Goal: Complete application form: Complete application form

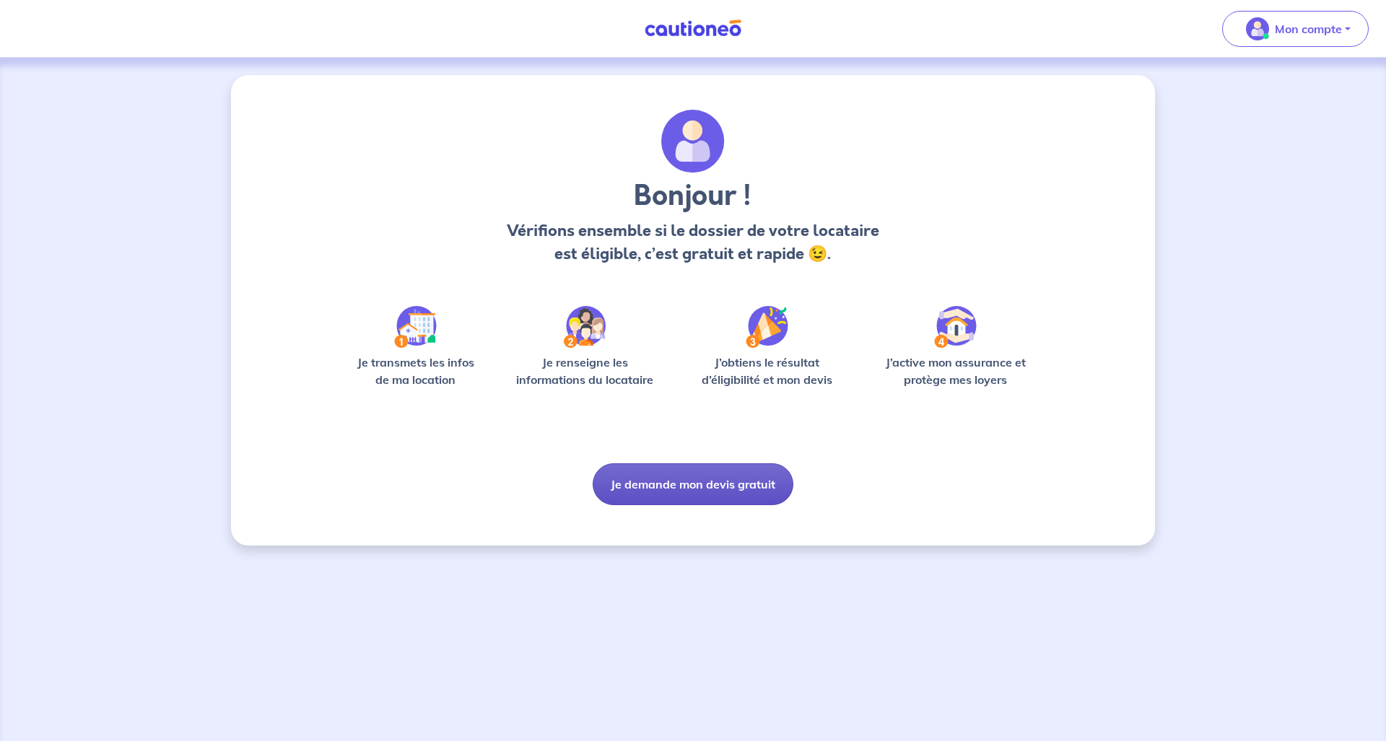
click at [708, 487] on button "Je demande mon devis gratuit" at bounding box center [693, 484] width 201 height 42
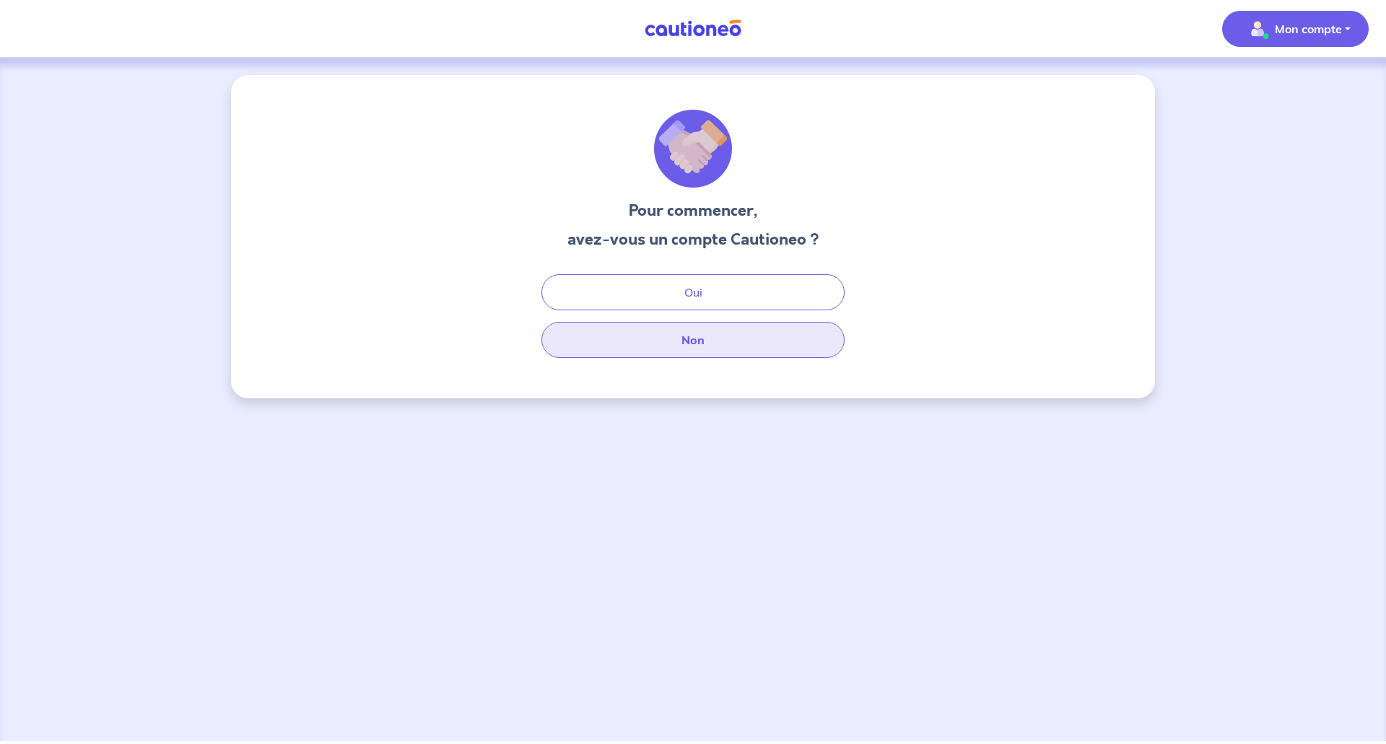
click at [702, 349] on button "Non" at bounding box center [692, 340] width 303 height 36
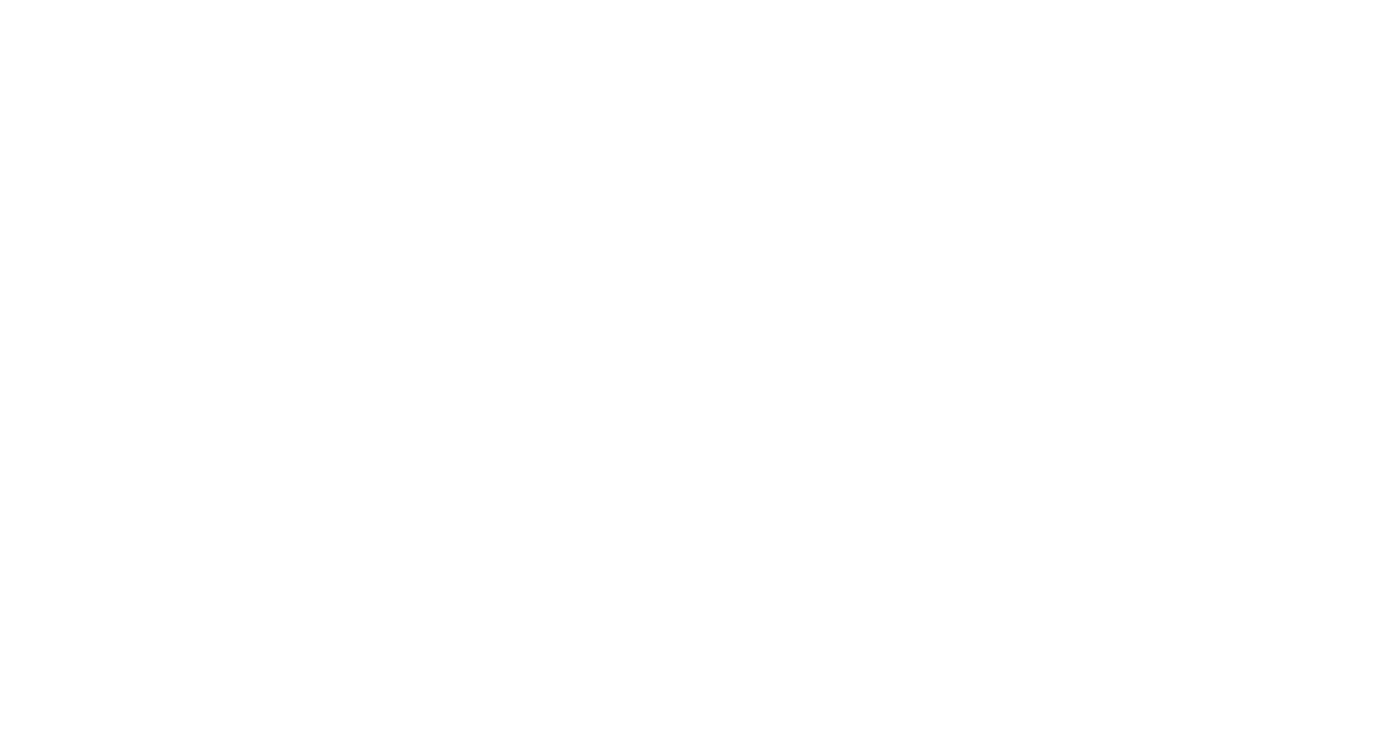
select select "FR"
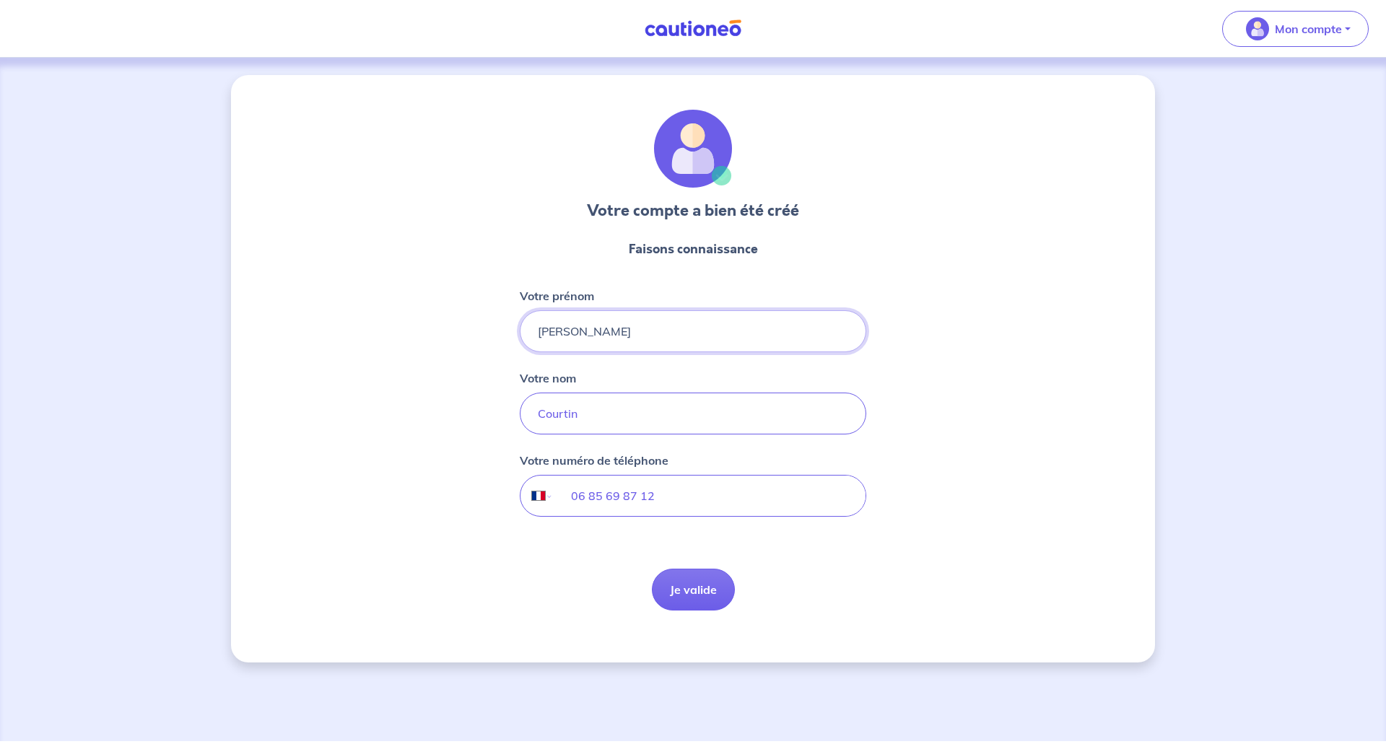
drag, startPoint x: 694, startPoint y: 312, endPoint x: 484, endPoint y: 332, distance: 211.7
click at [484, 332] on div "Votre compte a bien été créé Faisons connaissance Votre prénom [PERSON_NAME] no…" at bounding box center [693, 369] width 924 height 588
type input "[PERSON_NAME]"
drag, startPoint x: 625, startPoint y: 416, endPoint x: 504, endPoint y: 403, distance: 122.0
click at [504, 403] on div "Votre compte a bien été créé Faisons connaissance Votre prénom [PERSON_NAME] no…" at bounding box center [693, 369] width 924 height 588
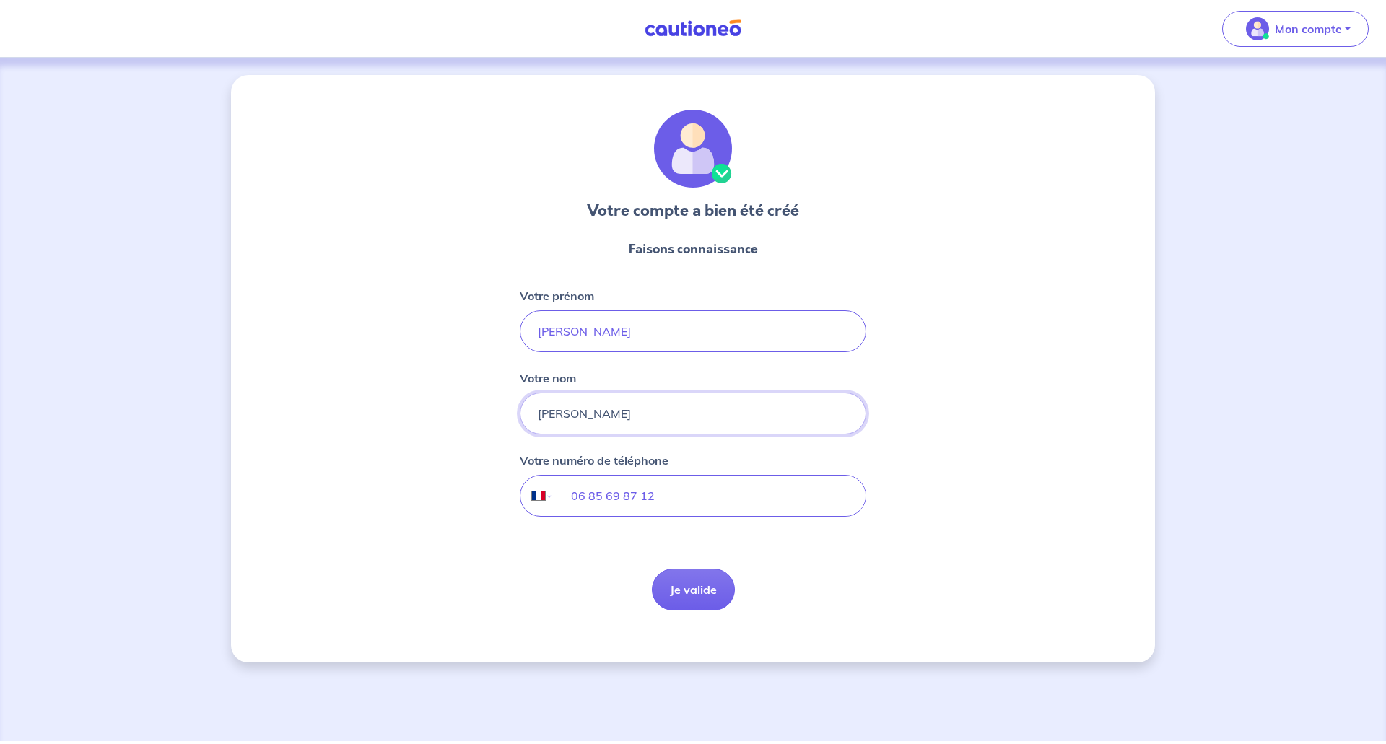
type input "[PERSON_NAME]"
drag, startPoint x: 707, startPoint y: 508, endPoint x: 534, endPoint y: 510, distance: 173.2
click at [536, 509] on div "International [GEOGRAPHIC_DATA] [GEOGRAPHIC_DATA] [GEOGRAPHIC_DATA] [GEOGRAPHIC…" at bounding box center [693, 496] width 346 height 42
click at [697, 499] on input "06 85 69 87 12" at bounding box center [710, 496] width 312 height 40
drag, startPoint x: 697, startPoint y: 499, endPoint x: 545, endPoint y: 488, distance: 152.7
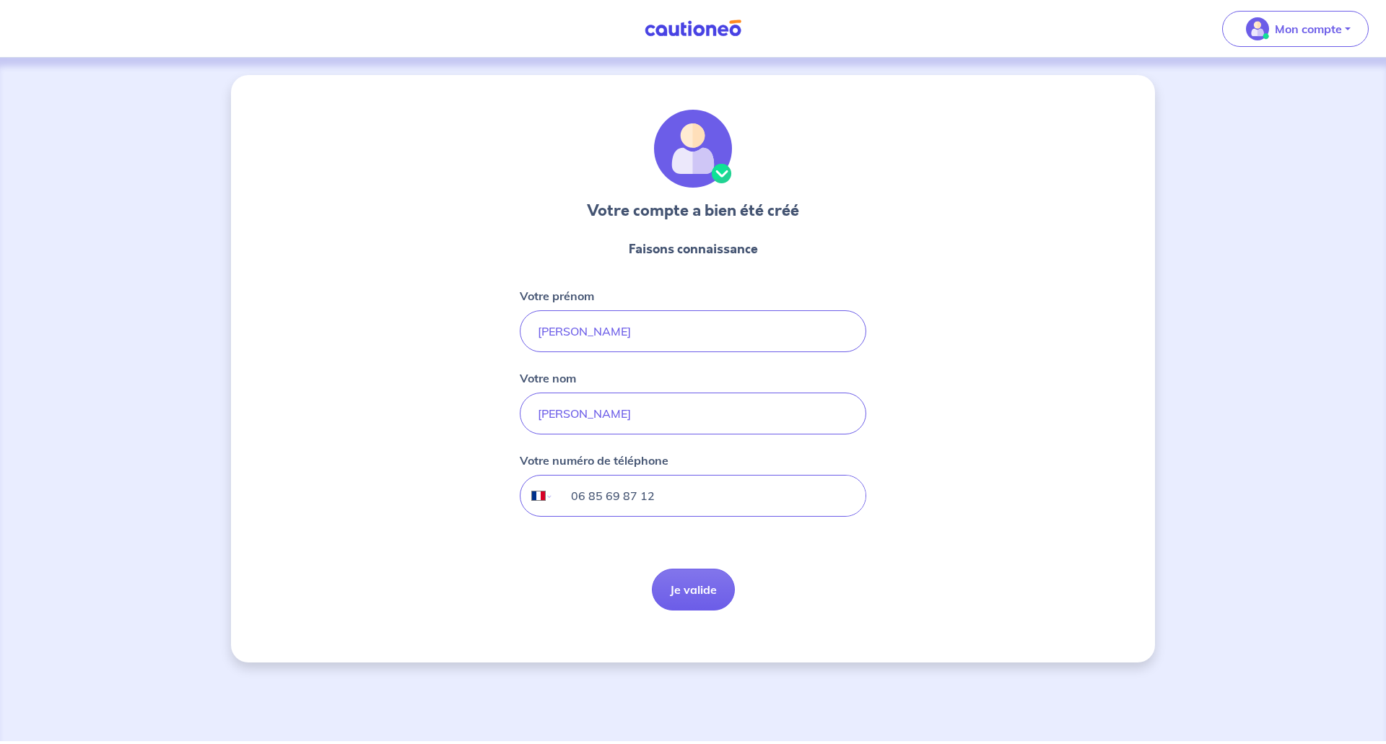
click at [545, 488] on div "International [GEOGRAPHIC_DATA] [GEOGRAPHIC_DATA] [GEOGRAPHIC_DATA] [GEOGRAPHIC…" at bounding box center [693, 496] width 346 height 42
paste input "[PHONE_NUMBER]"
type input "[PHONE_NUMBER]"
click at [695, 587] on button "Je valide" at bounding box center [693, 590] width 83 height 42
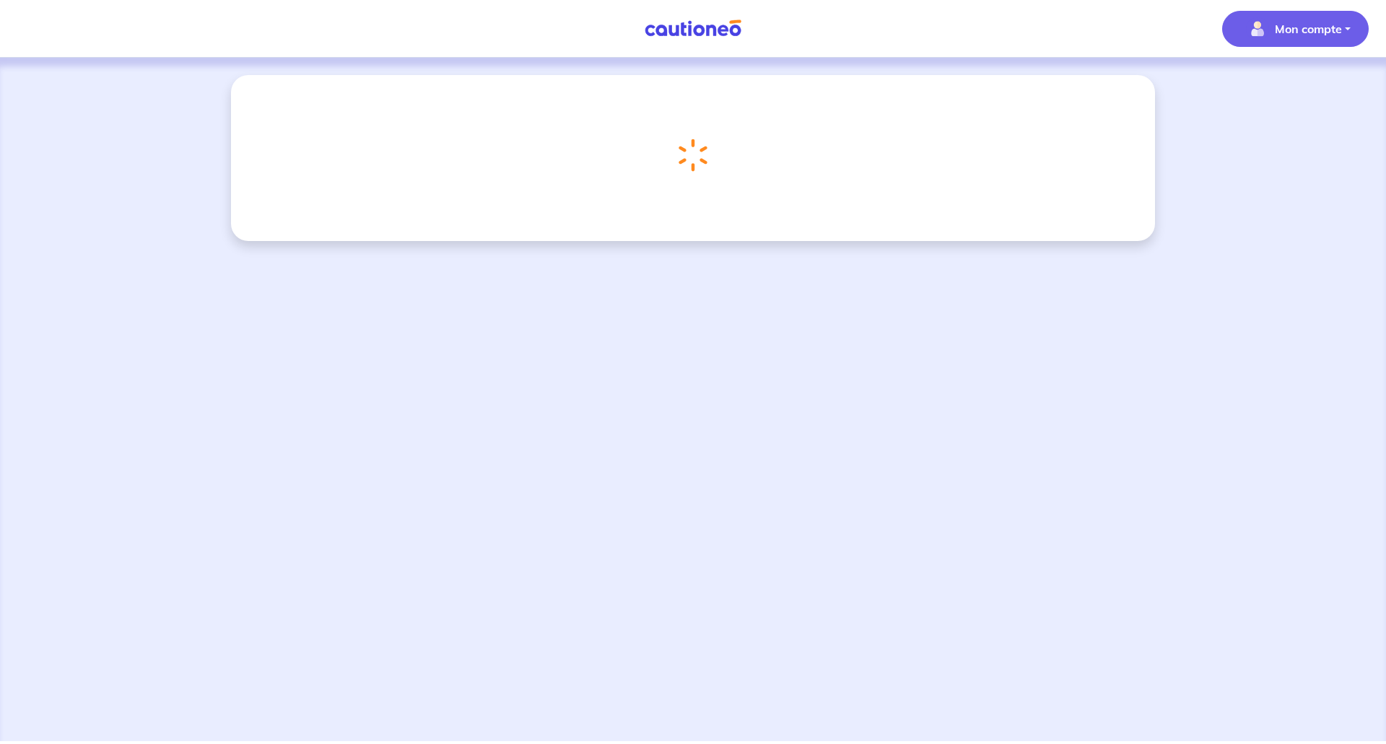
click at [1315, 26] on p "Mon compte" at bounding box center [1308, 28] width 67 height 17
click at [840, 328] on div "Chargement..." at bounding box center [693, 400] width 1386 height 684
